Goal: Go to known website: Access a specific website the user already knows

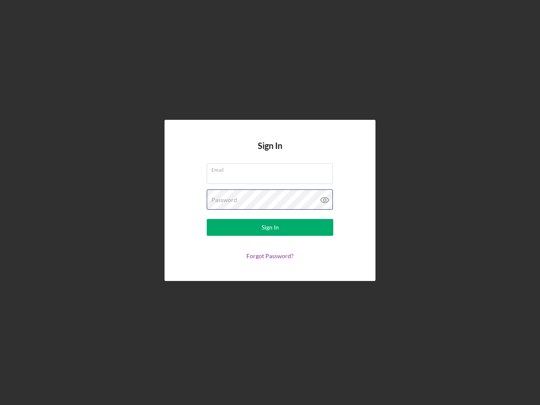
click at [270, 202] on div "Password" at bounding box center [270, 199] width 127 height 21
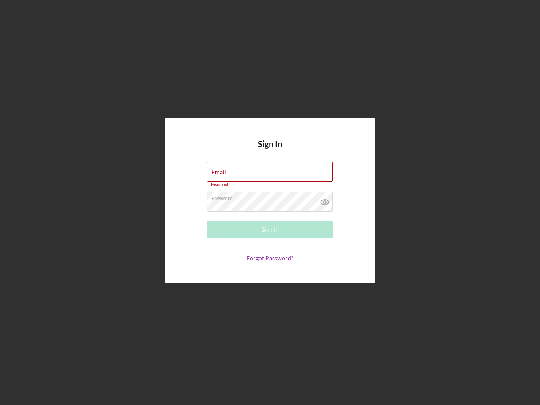
click at [325, 200] on icon at bounding box center [324, 201] width 21 height 21
